Goal: Transaction & Acquisition: Purchase product/service

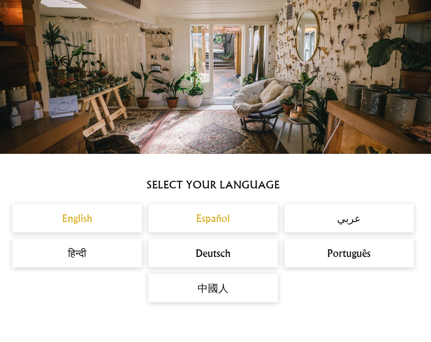
scroll to position [272, 0]
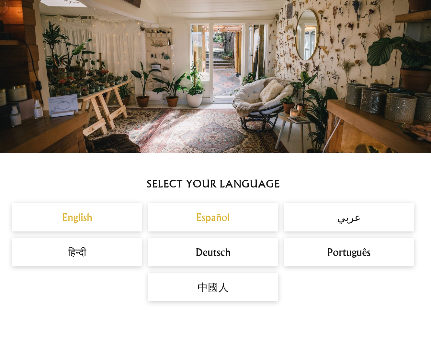
click at [75, 214] on h2 "English" at bounding box center [77, 218] width 116 height 16
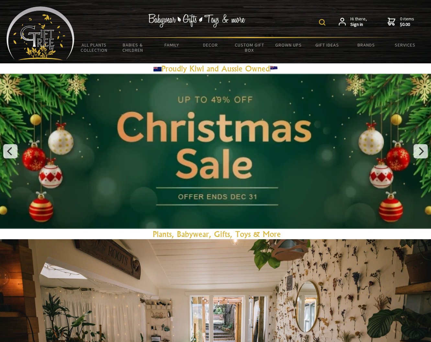
click at [317, 22] on div "Hi there, Sign in 0 items $0.00" at bounding box center [249, 21] width 350 height 30
click at [321, 21] on img at bounding box center [322, 22] width 6 height 6
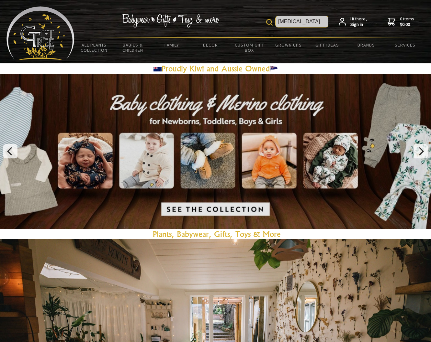
type input "[MEDICAL_DATA]"
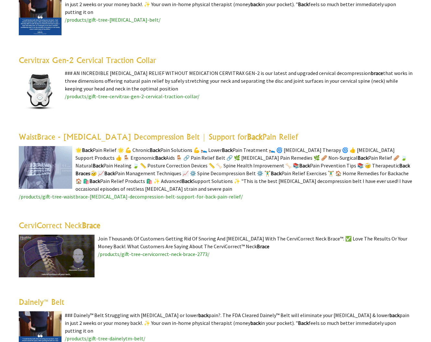
scroll to position [1466, 0]
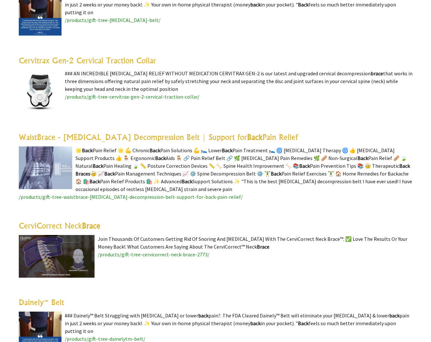
click at [247, 132] on highlight "Back" at bounding box center [255, 137] width 16 height 10
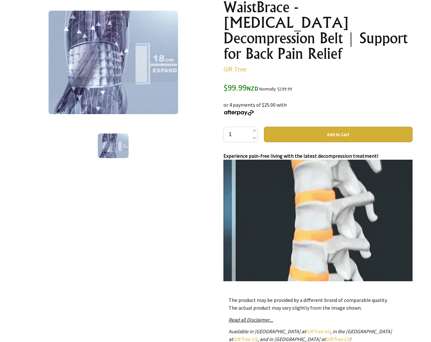
scroll to position [85, 0]
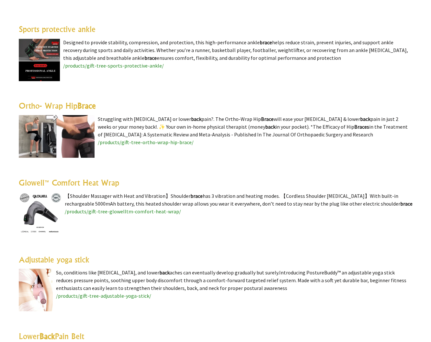
scroll to position [1112, 0]
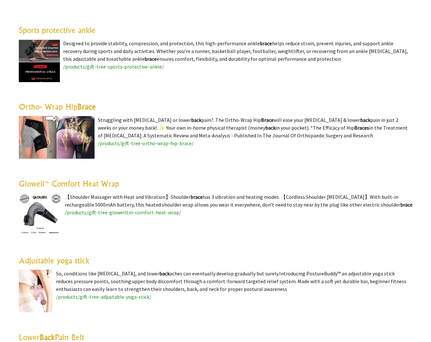
click at [137, 140] on span "/products/gift-tree-ortho-wrap-hip-brace/" at bounding box center [146, 143] width 96 height 6
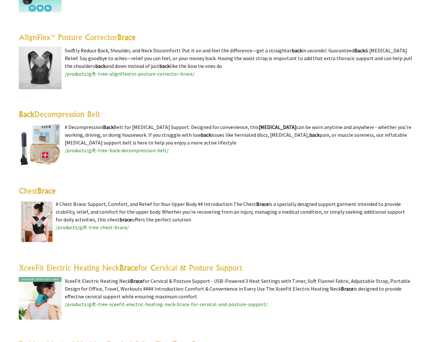
scroll to position [490, 0]
click at [85, 147] on span "/products/gift-tree-back-decompression-belt/" at bounding box center [117, 150] width 104 height 6
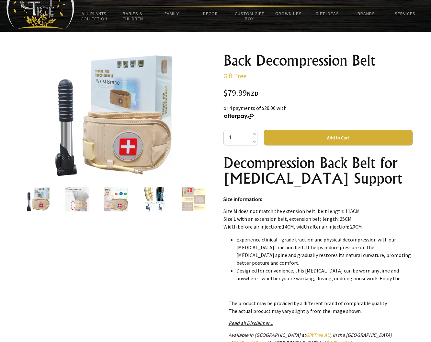
scroll to position [33, 0]
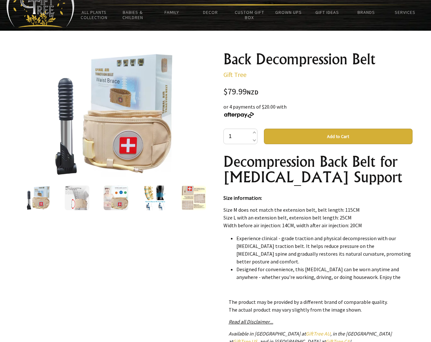
click at [129, 195] on div at bounding box center [115, 197] width 39 height 27
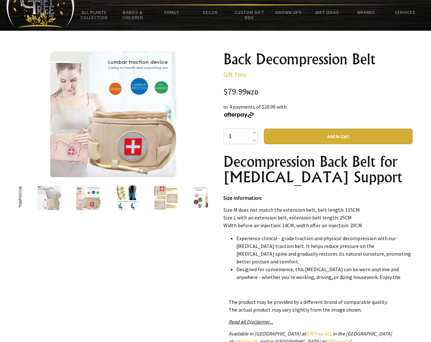
click at [55, 197] on img at bounding box center [49, 198] width 25 height 25
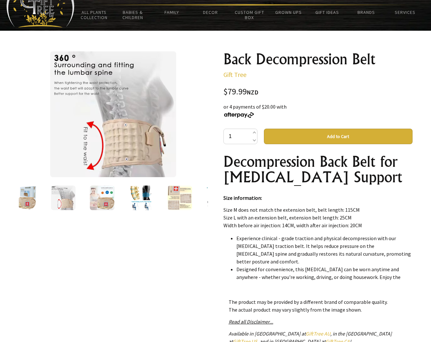
click at [182, 202] on img at bounding box center [179, 198] width 25 height 25
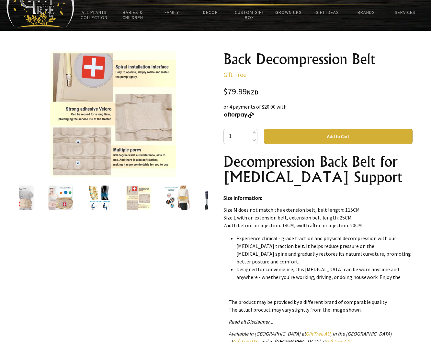
click at [106, 196] on img at bounding box center [99, 198] width 25 height 25
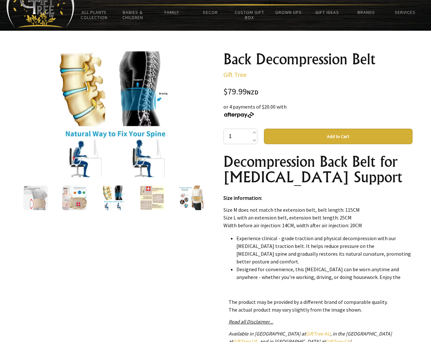
click at [83, 199] on img at bounding box center [74, 198] width 25 height 25
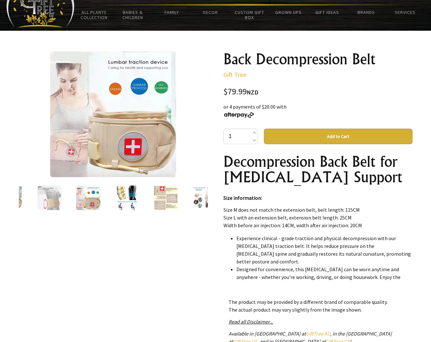
scroll to position [33, 0]
click at [40, 198] on img at bounding box center [49, 198] width 25 height 25
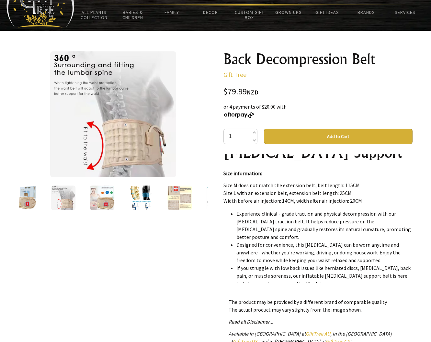
scroll to position [24, 0]
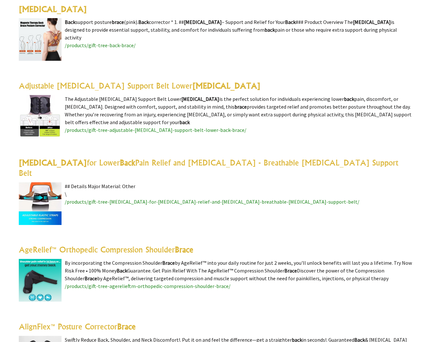
scroll to position [202, 0]
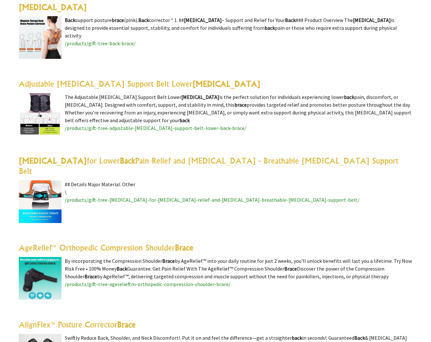
click at [80, 165] on link "Back Brace for Lower Back Pain Relief and Sciatica - Breathable Lumbar Support …" at bounding box center [208, 166] width 379 height 20
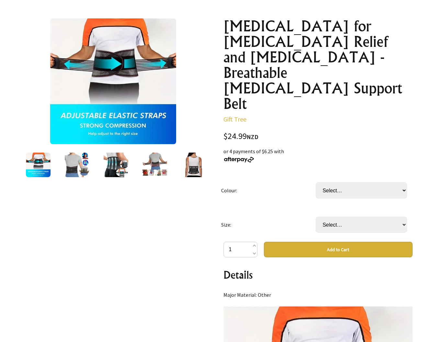
scroll to position [65, 0]
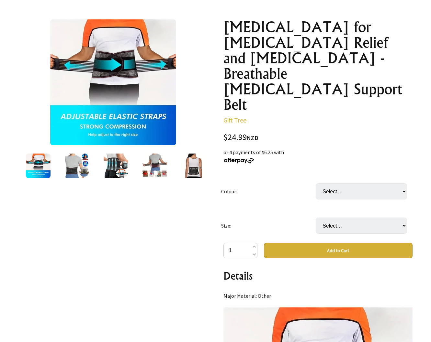
click at [64, 165] on div at bounding box center [77, 165] width 39 height 27
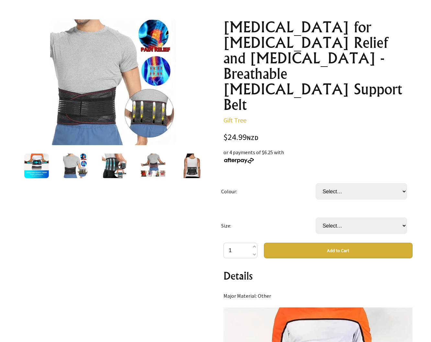
scroll to position [65, 0]
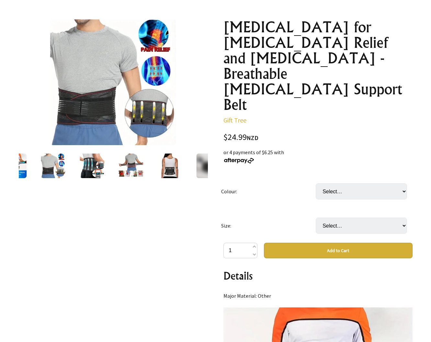
click at [82, 167] on img at bounding box center [92, 166] width 25 height 25
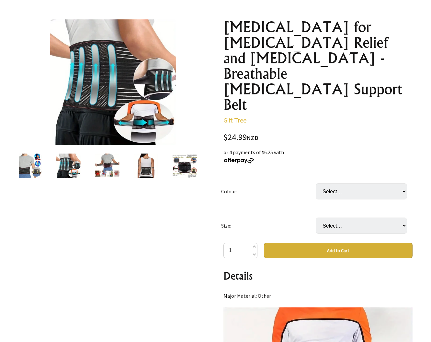
click at [118, 168] on img at bounding box center [106, 166] width 25 height 25
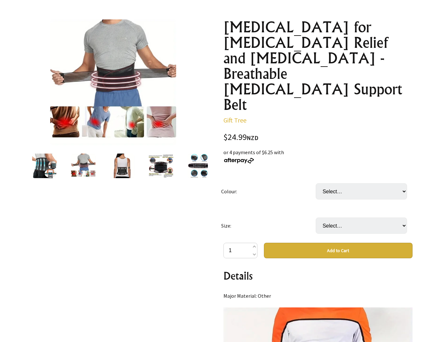
click at [124, 168] on img at bounding box center [122, 166] width 25 height 25
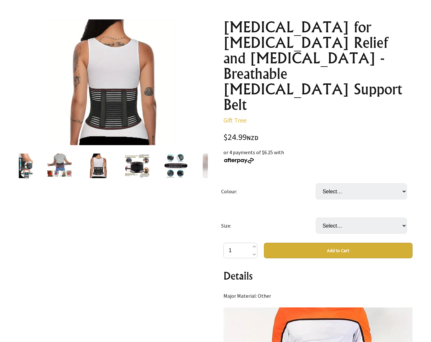
click at [134, 168] on img at bounding box center [137, 166] width 25 height 25
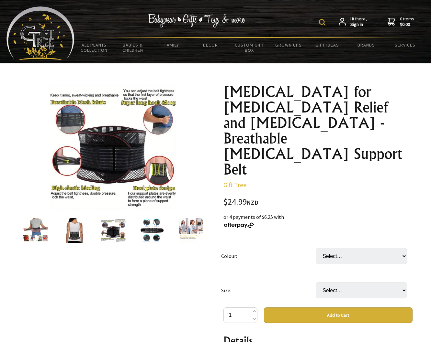
scroll to position [0, 0]
click at [66, 125] on img at bounding box center [113, 147] width 126 height 126
